Goal: Understand process/instructions

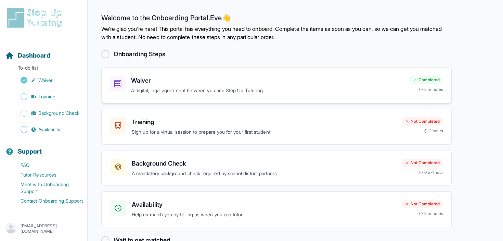
scroll to position [18, 0]
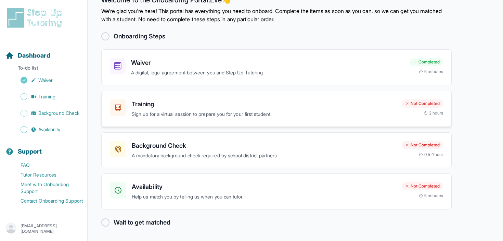
click at [327, 105] on h3 "Training" at bounding box center [264, 104] width 265 height 10
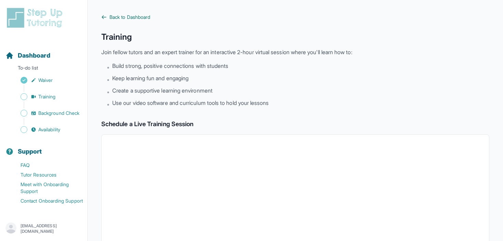
click at [131, 18] on span "Back to Dashboard" at bounding box center [130, 17] width 41 height 7
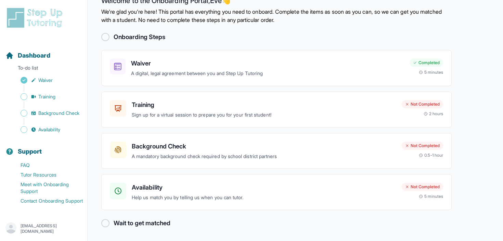
scroll to position [18, 0]
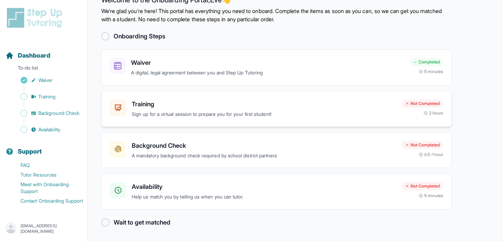
click at [392, 105] on h3 "Training" at bounding box center [264, 104] width 265 height 10
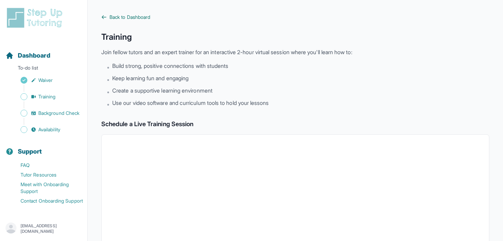
click at [131, 15] on span "Back to Dashboard" at bounding box center [130, 17] width 41 height 7
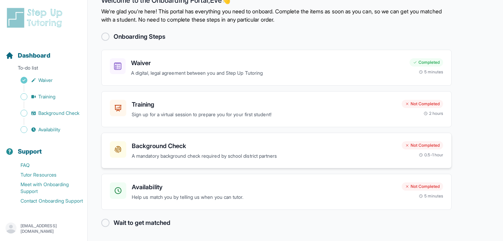
scroll to position [18, 0]
click at [379, 159] on p "A mandatory background check required by school district partners" at bounding box center [264, 156] width 265 height 8
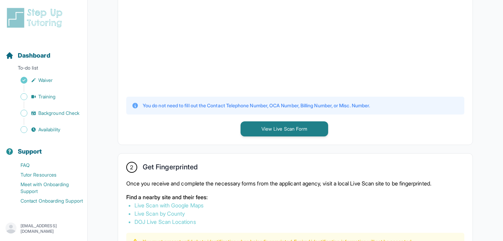
scroll to position [206, 0]
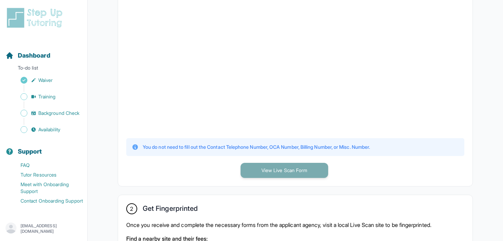
click at [285, 168] on button "View Live Scan Form" at bounding box center [285, 170] width 88 height 15
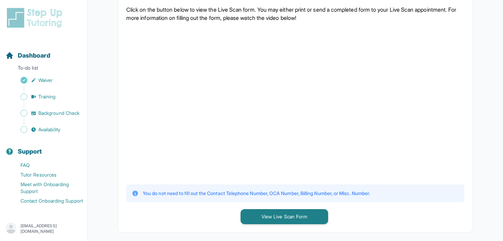
scroll to position [159, 0]
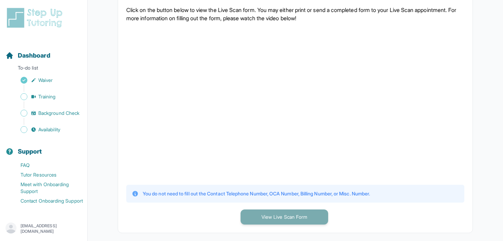
click at [289, 218] on button "View Live Scan Form" at bounding box center [285, 216] width 88 height 15
click at [292, 218] on button "View Live Scan Form" at bounding box center [285, 216] width 88 height 15
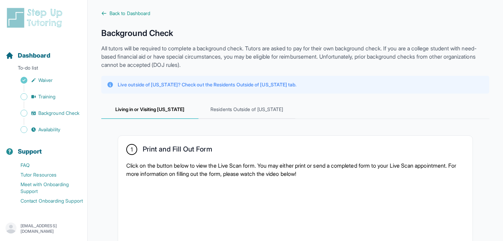
scroll to position [0, 0]
